Goal: Task Accomplishment & Management: Use online tool/utility

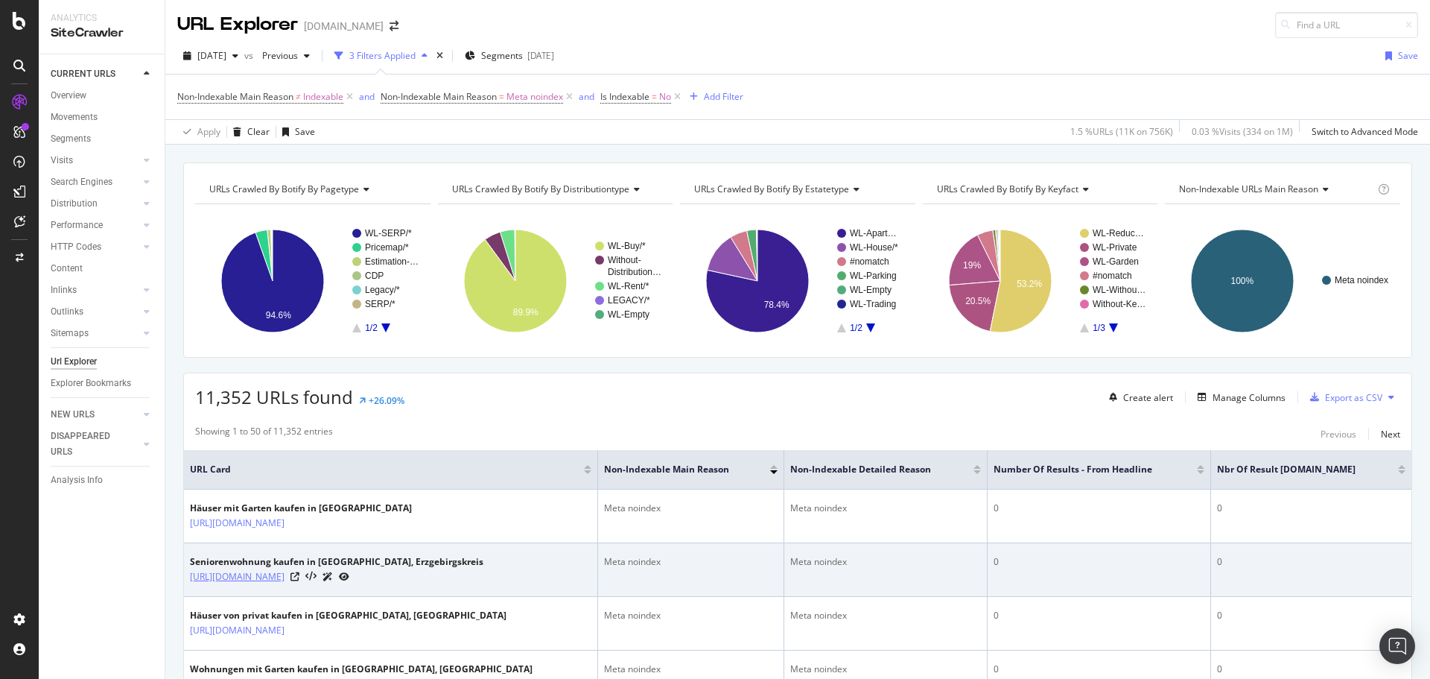
scroll to position [223, 0]
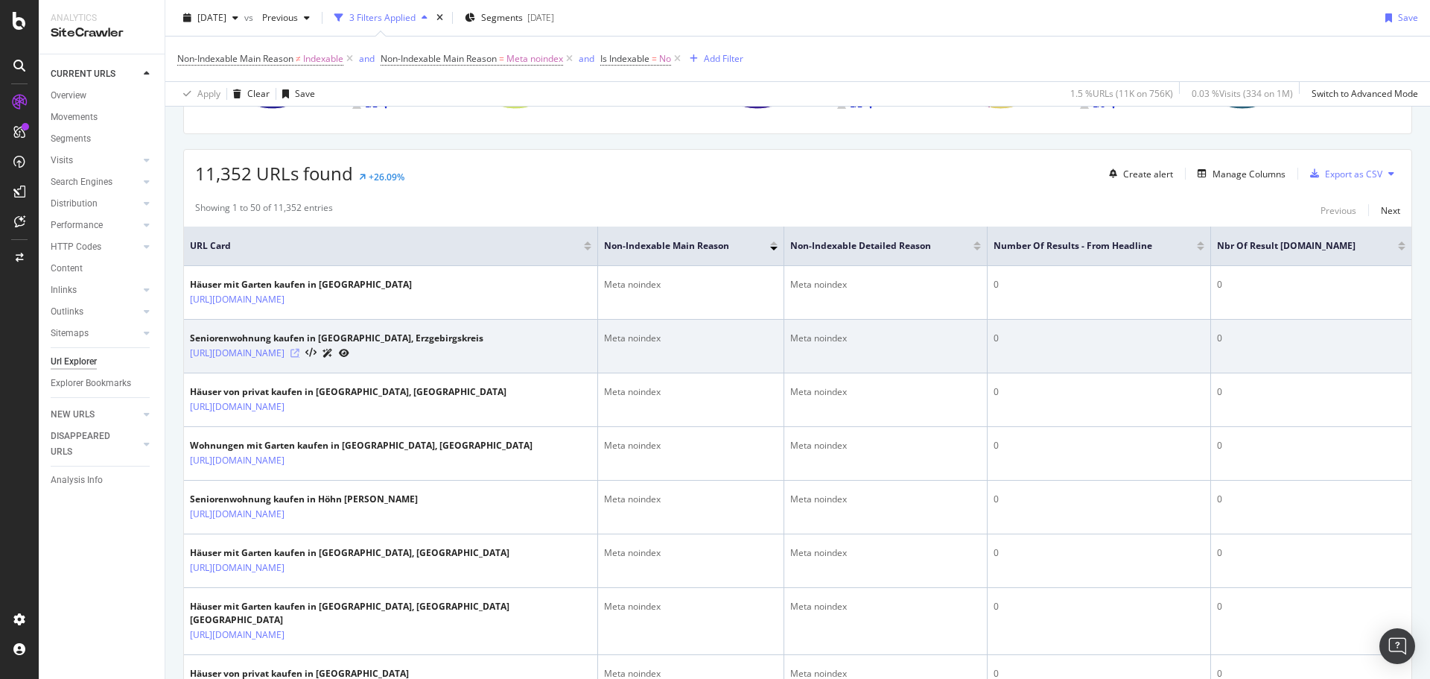
click at [299, 358] on icon at bounding box center [295, 353] width 9 height 9
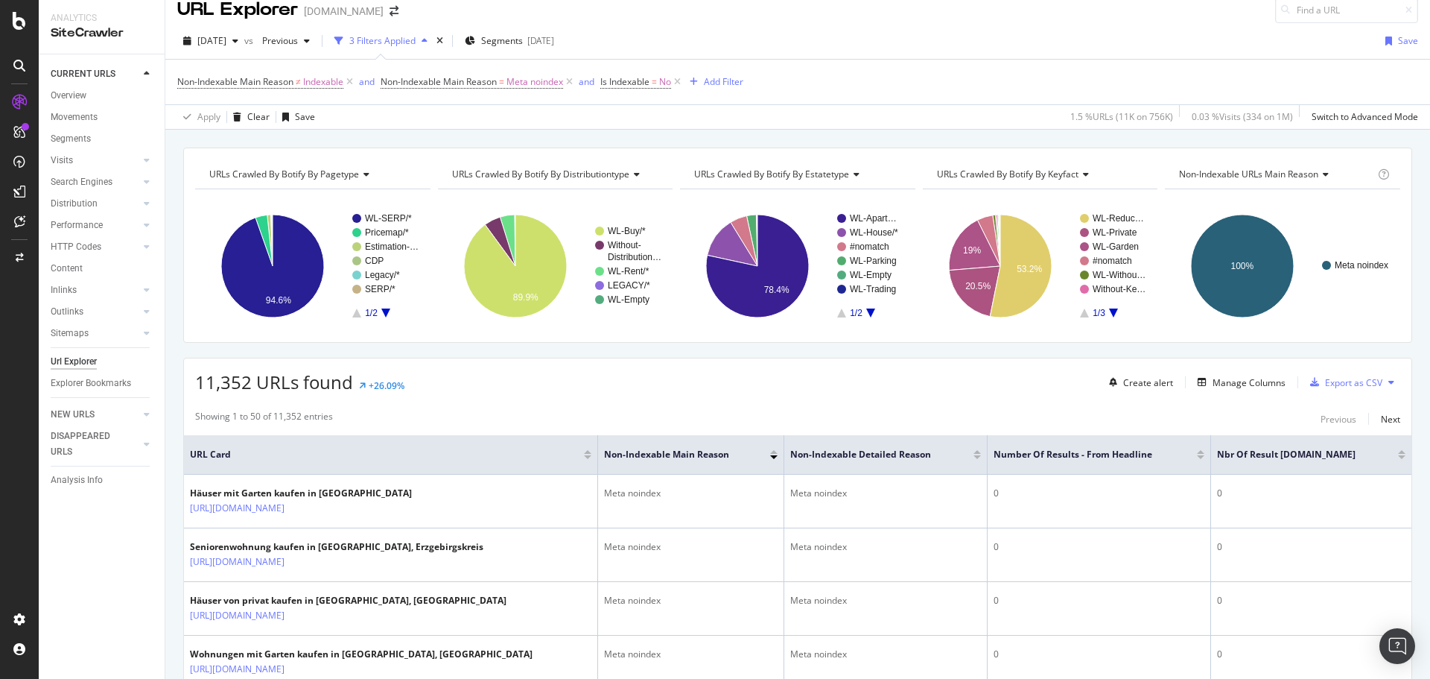
scroll to position [0, 0]
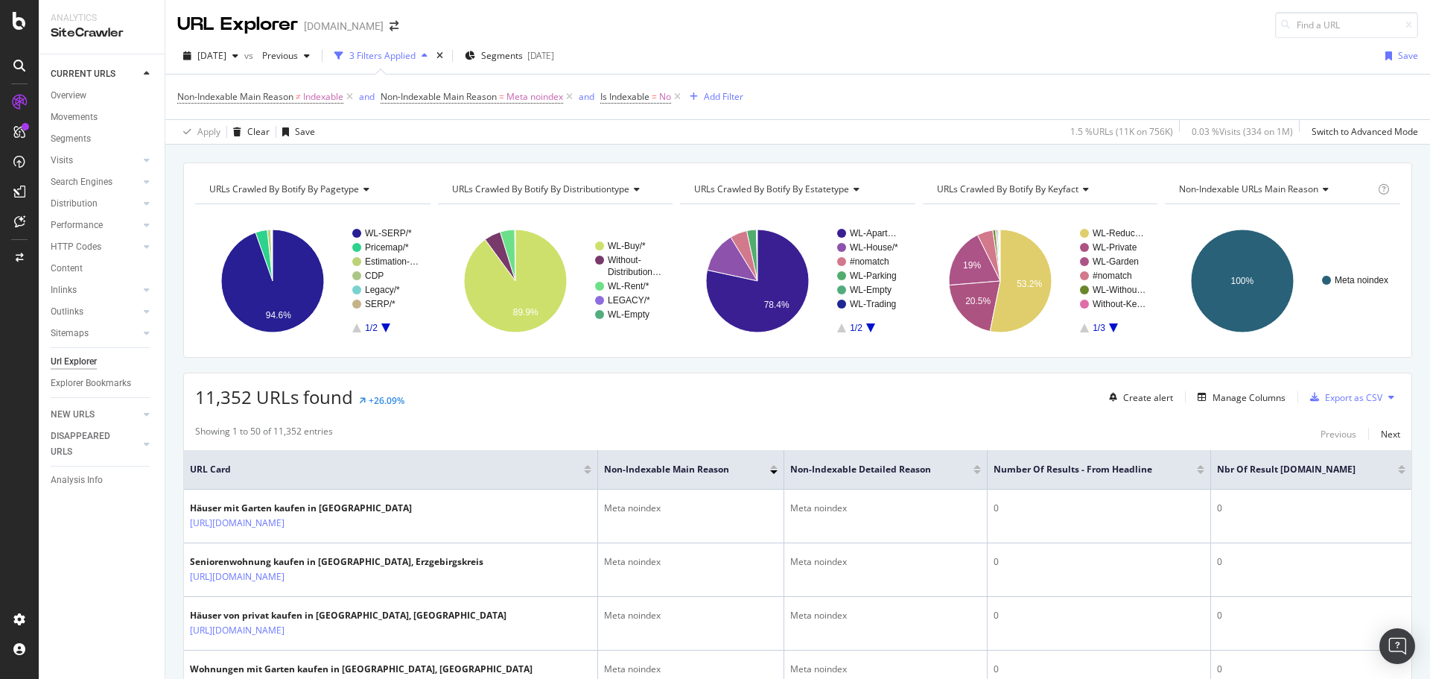
drag, startPoint x: 177, startPoint y: 460, endPoint x: 187, endPoint y: 225, distance: 234.9
click at [735, 103] on div "Add Filter" at bounding box center [723, 96] width 39 height 13
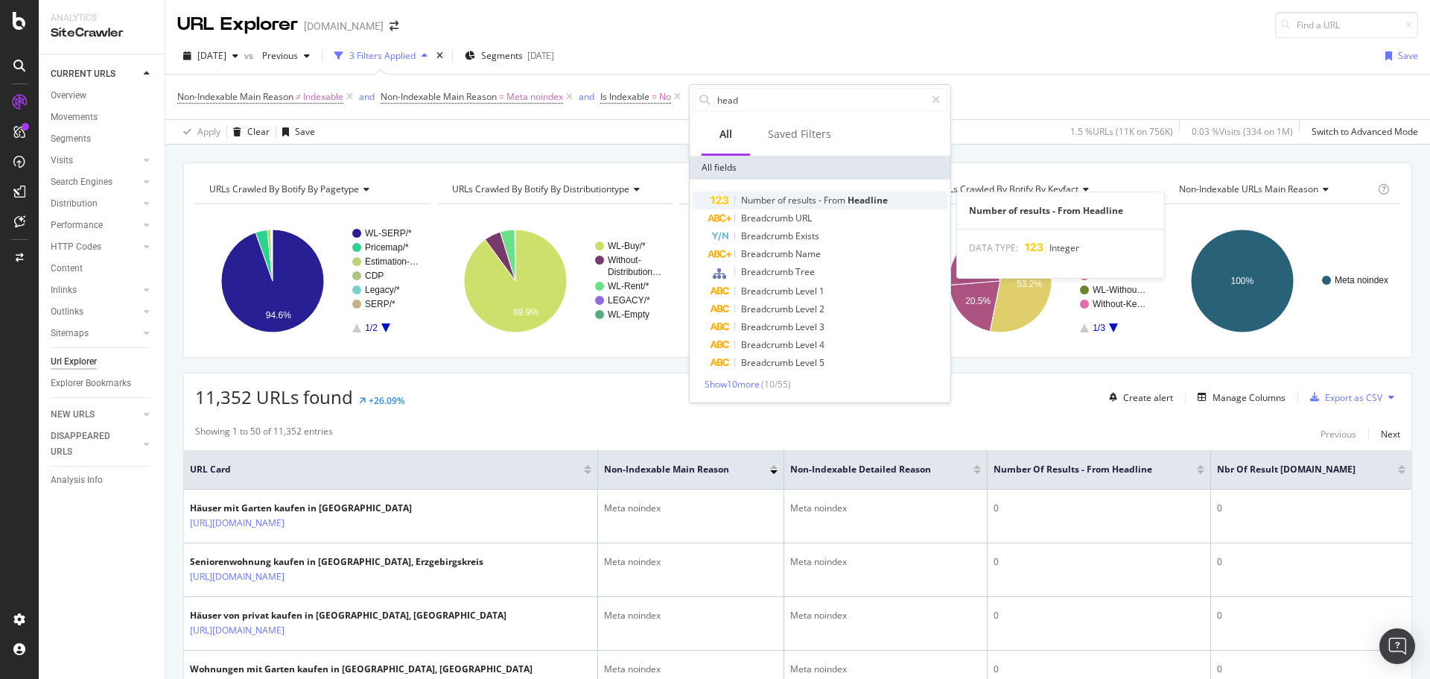
type input "head"
click at [819, 195] on span "-" at bounding box center [821, 200] width 5 height 13
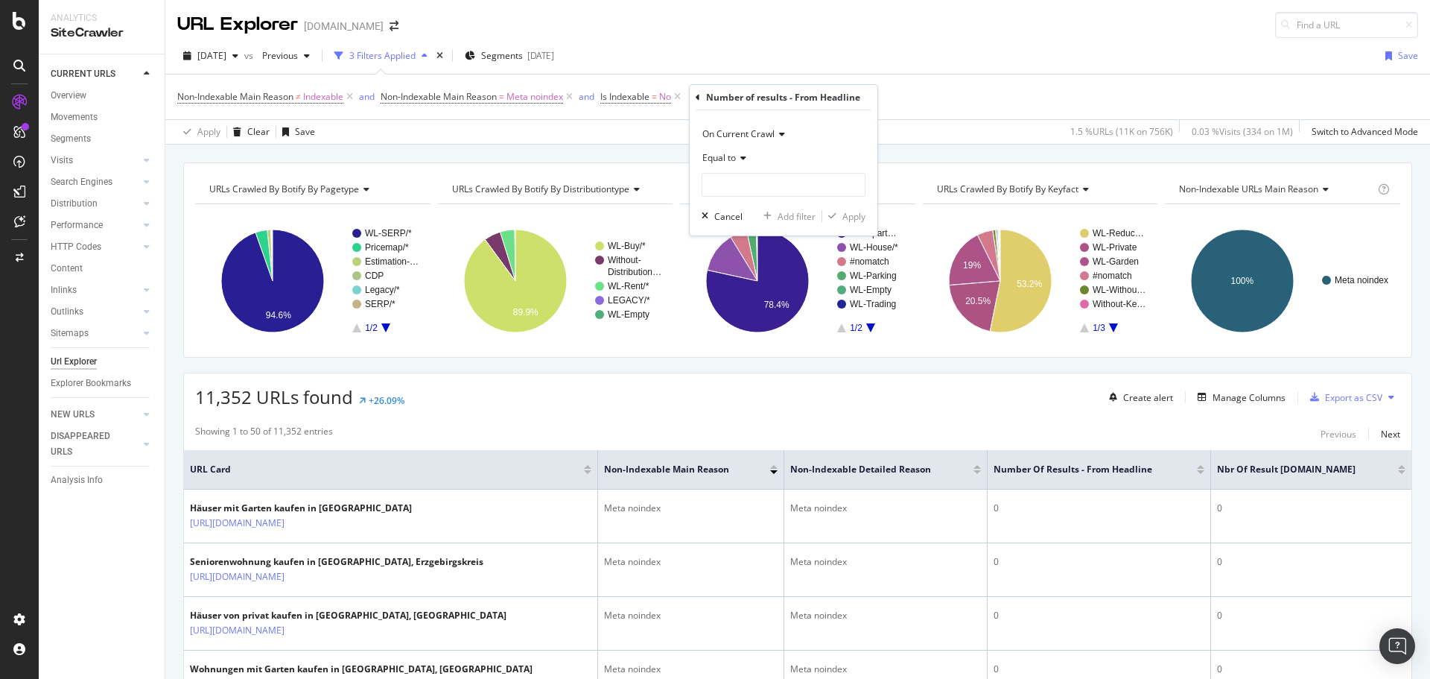
click at [728, 159] on span "Equal to" at bounding box center [719, 157] width 34 height 13
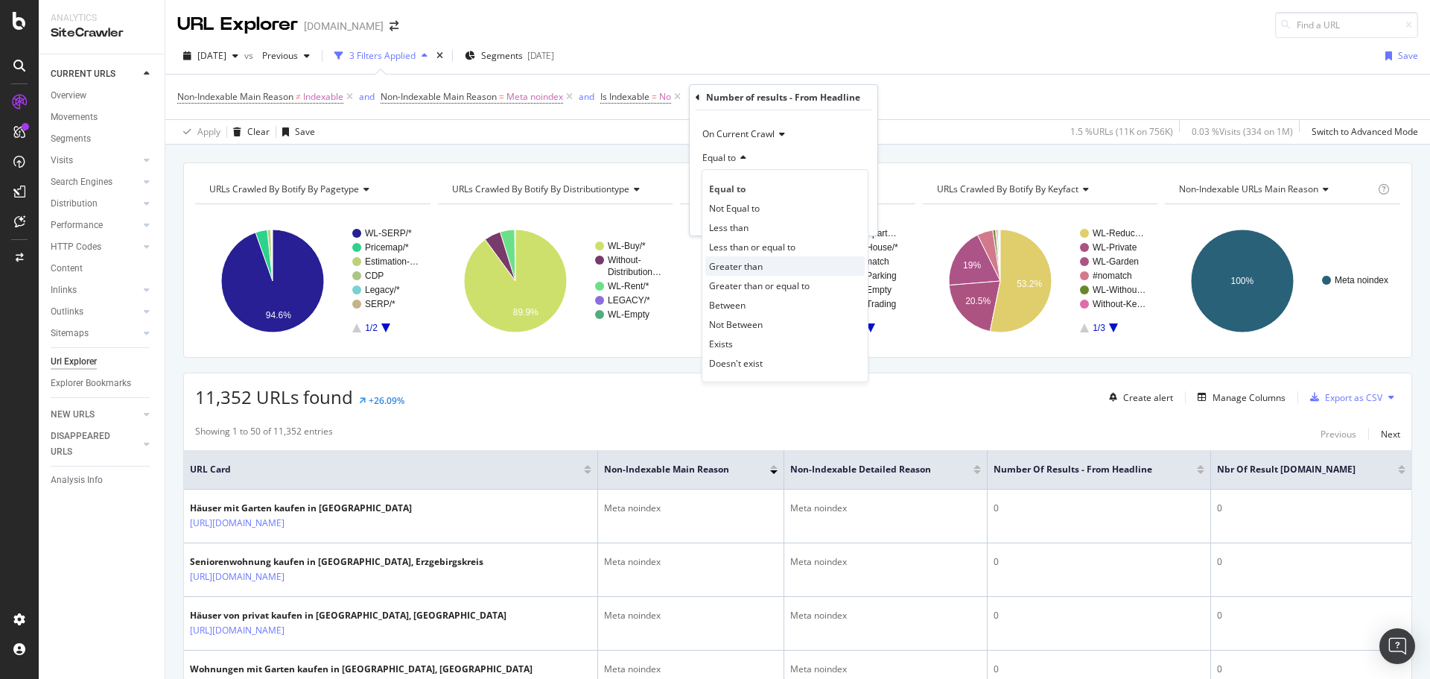
click at [766, 266] on div "Greater than" at bounding box center [784, 265] width 159 height 19
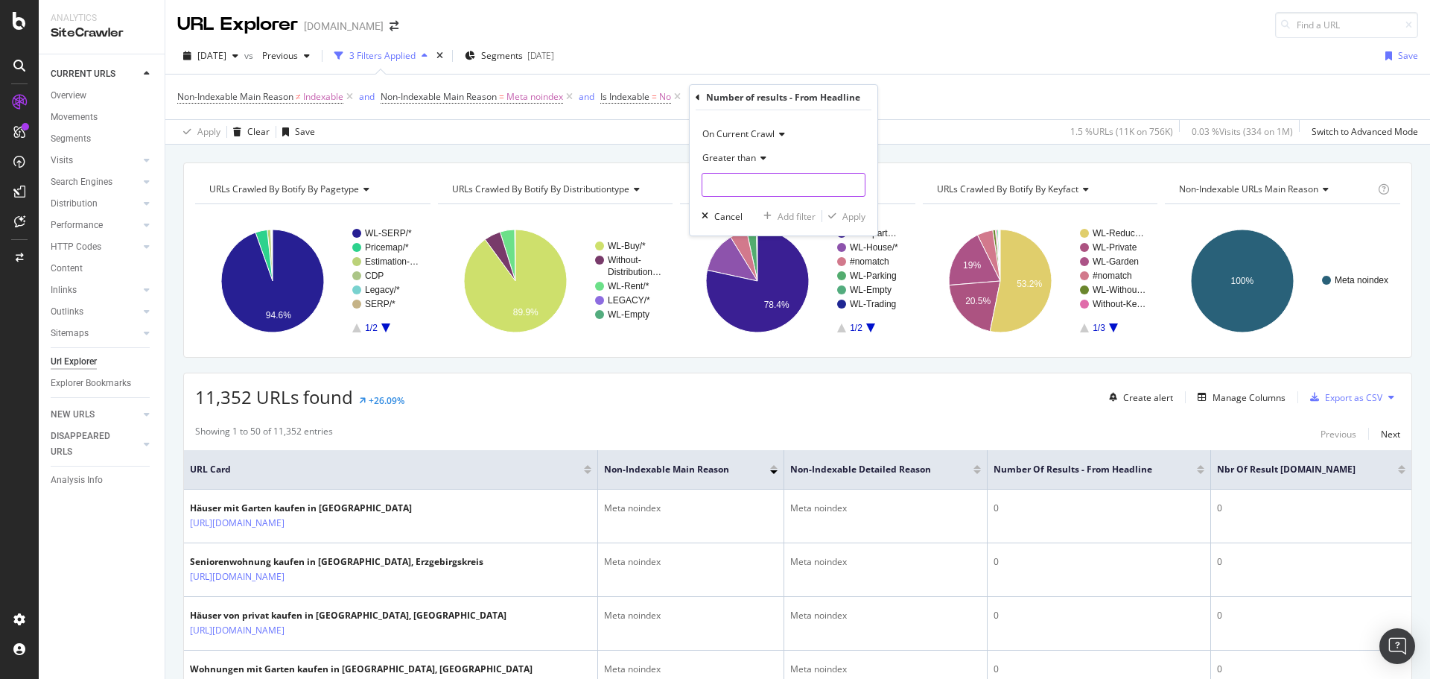
click at [731, 191] on input "number" at bounding box center [784, 185] width 164 height 24
type input "0"
click at [846, 215] on div "Apply" at bounding box center [854, 216] width 23 height 13
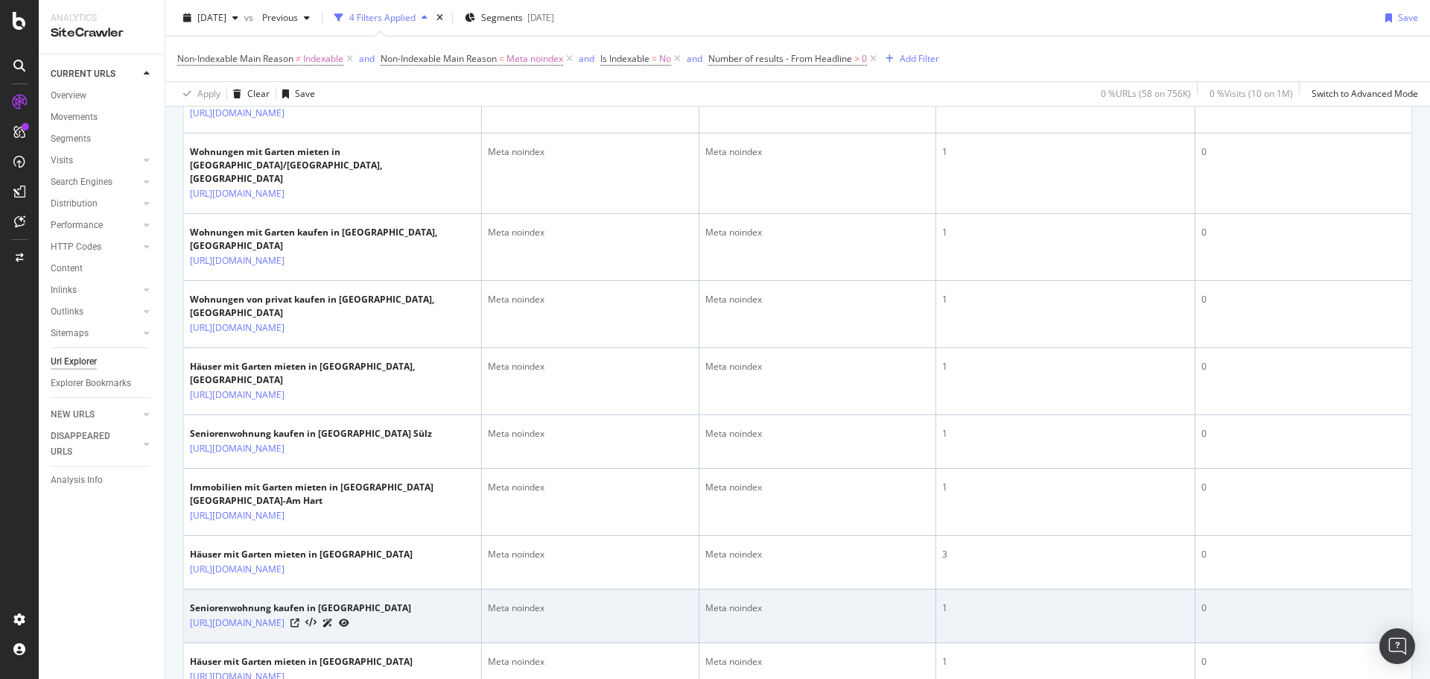
scroll to position [298, 0]
